Goal: Information Seeking & Learning: Learn about a topic

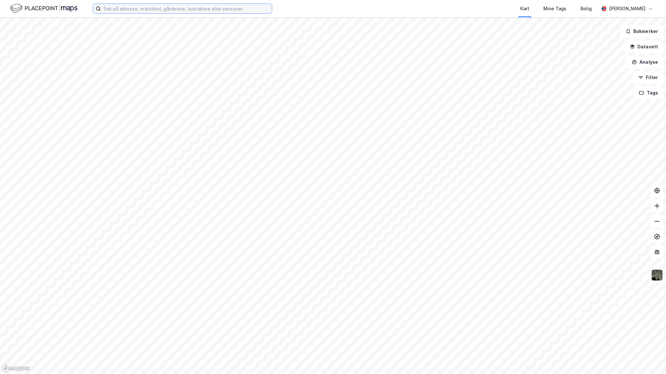
click at [227, 7] on input at bounding box center [186, 9] width 171 height 10
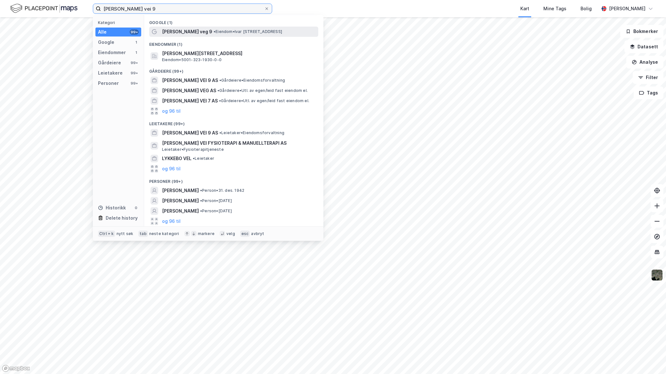
type input "[PERSON_NAME] vei 9"
click at [223, 28] on div "[PERSON_NAME] veg 9 • Eiendom • [PERSON_NAME][STREET_ADDRESS]" at bounding box center [239, 32] width 155 height 8
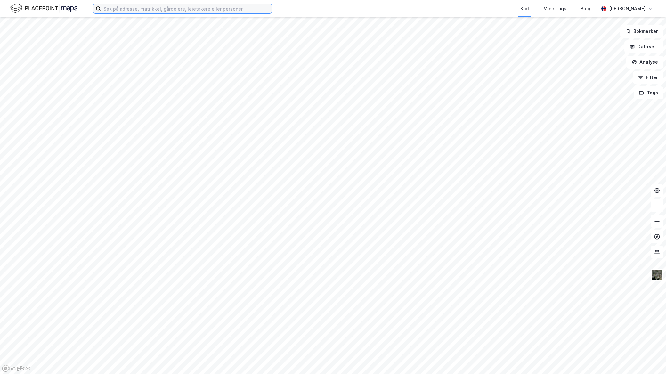
click at [206, 11] on input at bounding box center [186, 9] width 171 height 10
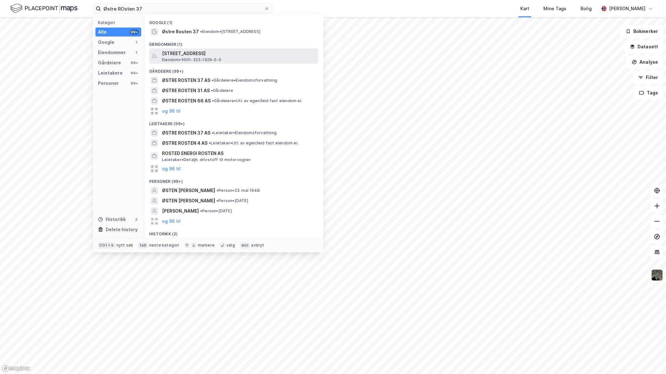
click at [232, 58] on div "[STREET_ADDRESS] • 5001-323-1929-0-0" at bounding box center [239, 56] width 155 height 13
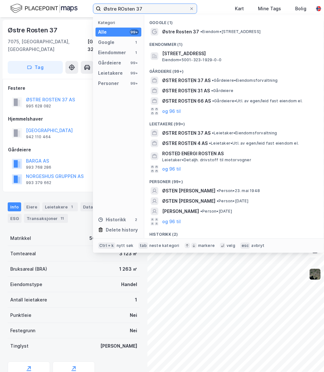
click at [166, 4] on input "Østre ROsten 37" at bounding box center [145, 9] width 88 height 10
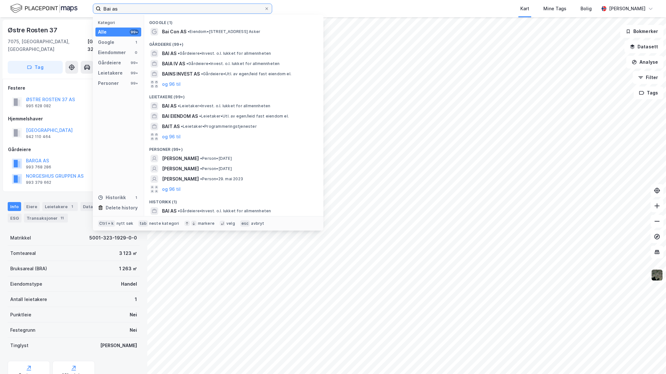
drag, startPoint x: 183, startPoint y: 4, endPoint x: 53, endPoint y: -1, distance: 129.9
click at [53, 0] on html "Bai as Kategori Alle 99+ Google 1 Eiendommer 0 Gårdeiere 99+ Leietakere 99+ Per…" at bounding box center [333, 187] width 666 height 374
paste input "Magnusmagnus AS"
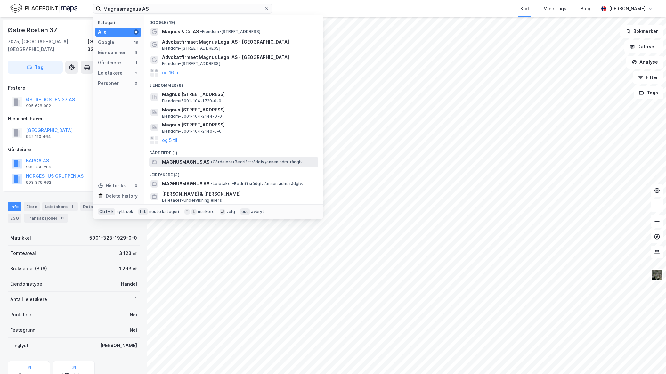
click at [215, 165] on div "MAGNUSMAGNUS AS • Gårdeiere • Bedriftsrådgiv./annen adm. rådgiv." at bounding box center [239, 162] width 155 height 8
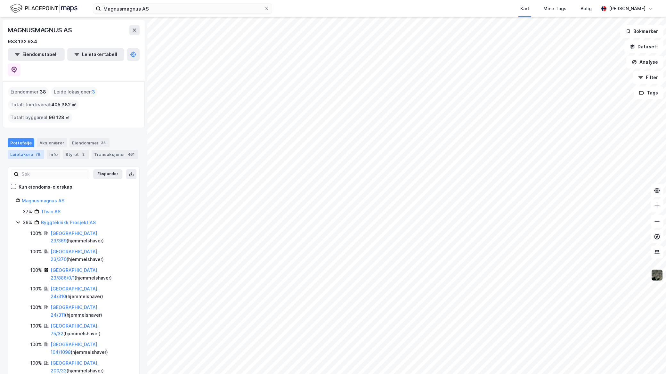
click at [35, 151] on div "79" at bounding box center [37, 154] width 7 height 6
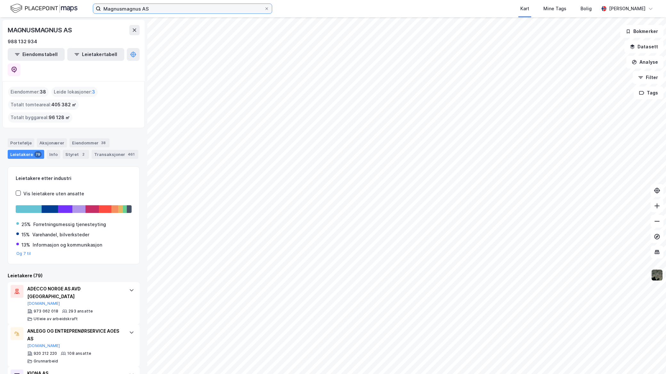
click at [146, 8] on input "Magnusmagnus AS" at bounding box center [182, 9] width 163 height 10
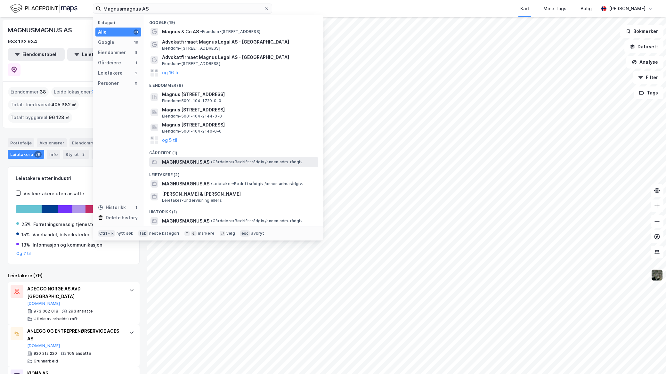
click at [206, 157] on div "MAGNUSMAGNUS AS • Gårdeiere • Bedriftsrådgiv./annen adm. rådgiv." at bounding box center [233, 162] width 169 height 10
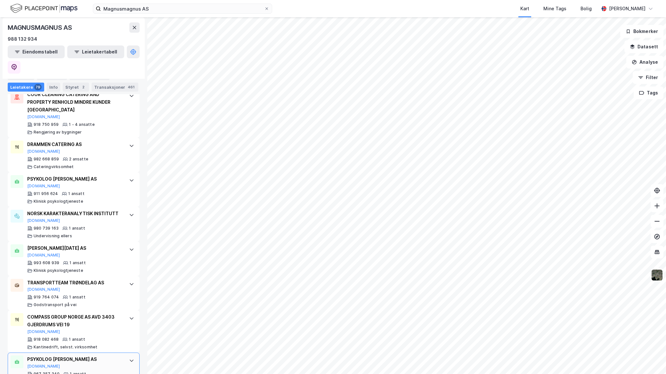
scroll to position [2775, 0]
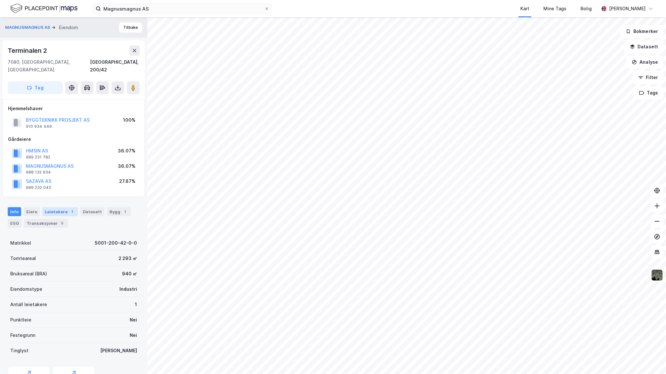
click at [63, 207] on div "Leietakere 1" at bounding box center [60, 211] width 36 height 9
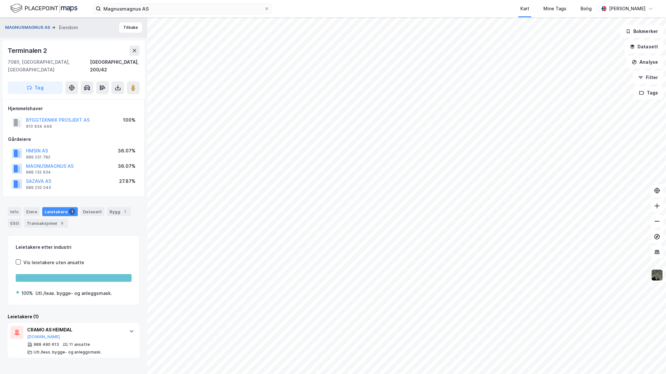
click at [33, 29] on button "MAGNUSMAGNUS AS" at bounding box center [28, 27] width 46 height 6
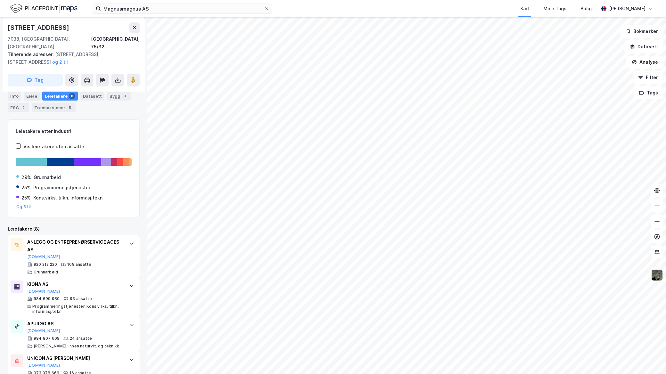
scroll to position [33, 0]
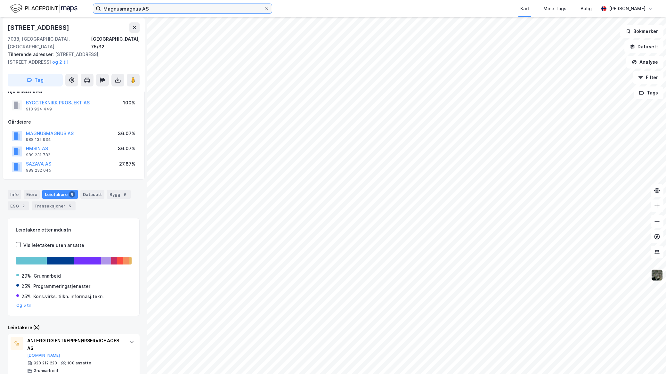
click at [54, 12] on div "Magnusmagnus AS Kart Mine Tags Bolig Mathias Aksnes" at bounding box center [333, 8] width 666 height 17
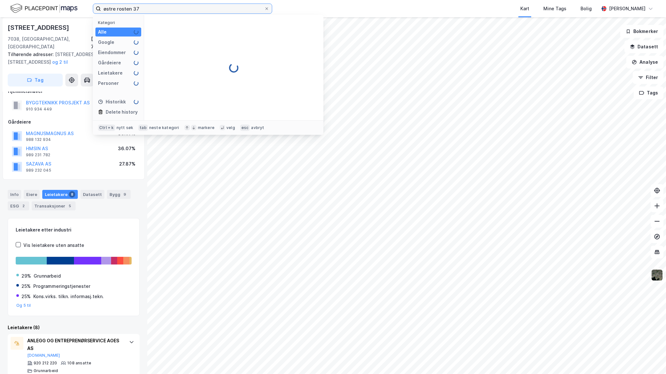
scroll to position [0, 0]
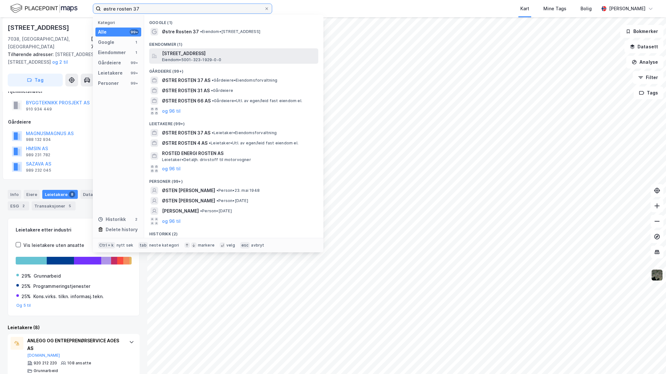
type input "østre rosten 37"
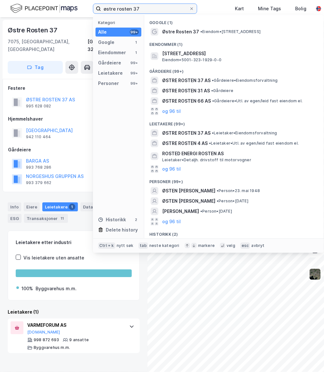
click at [159, 12] on input "østre rosten 37" at bounding box center [145, 9] width 88 height 10
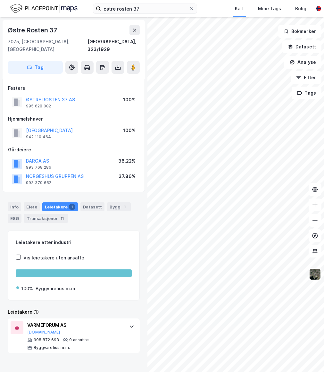
click at [210, 8] on div "østre rosten 37 Kart Mine Tags Bolig Mathias Aksnes" at bounding box center [162, 8] width 324 height 17
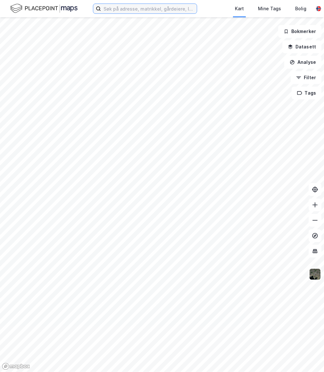
click at [143, 6] on input at bounding box center [149, 9] width 96 height 10
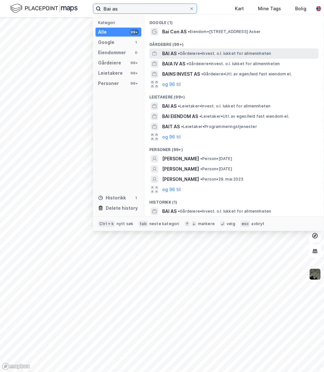
type input "Bai as"
click at [207, 56] on div "BAI AS • Gårdeiere • Invest. o.l. lukket for allmennheten" at bounding box center [239, 54] width 155 height 8
